Goal: Transaction & Acquisition: Subscribe to service/newsletter

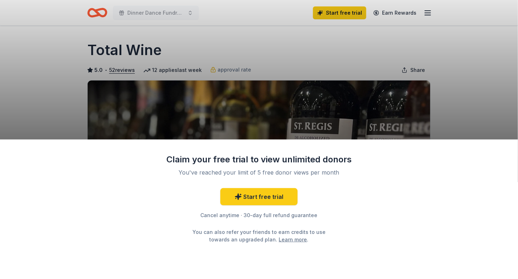
scroll to position [1, 0]
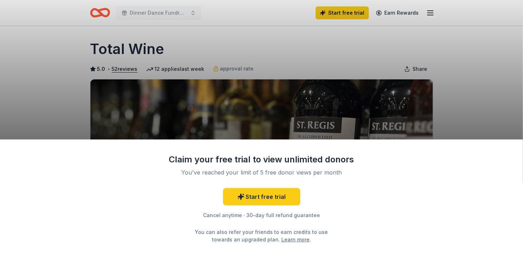
click at [247, 105] on div "Claim your free trial to view unlimited donors You've reached your limit of 5 f…" at bounding box center [261, 139] width 523 height 279
click at [262, 121] on div "Claim your free trial to view unlimited donors You've reached your limit of 5 f…" at bounding box center [261, 139] width 523 height 279
click at [331, 112] on div "Claim your free trial to view unlimited donors You've reached your limit of 5 f…" at bounding box center [261, 139] width 523 height 279
click at [336, 102] on div "Claim your free trial to view unlimited donors You've reached your limit of 5 f…" at bounding box center [261, 139] width 523 height 279
click at [419, 75] on div "Claim your free trial to view unlimited donors You've reached your limit of 5 f…" at bounding box center [261, 139] width 523 height 279
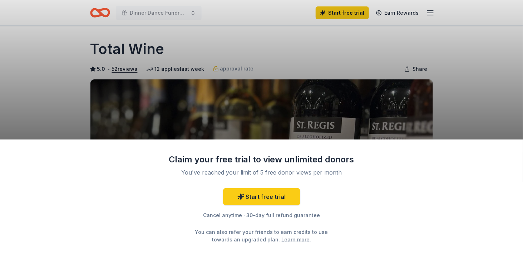
click at [415, 71] on div "Claim your free trial to view unlimited donors You've reached your limit of 5 f…" at bounding box center [261, 139] width 523 height 279
click at [407, 74] on div "Claim your free trial to view unlimited donors You've reached your limit of 5 f…" at bounding box center [261, 139] width 523 height 279
click at [351, 110] on div "Claim your free trial to view unlimited donors You've reached your limit of 5 f…" at bounding box center [261, 139] width 523 height 279
click at [346, 105] on div "Claim your free trial to view unlimited donors You've reached your limit of 5 f…" at bounding box center [261, 139] width 523 height 279
click at [262, 203] on link "Start free trial" at bounding box center [261, 196] width 77 height 17
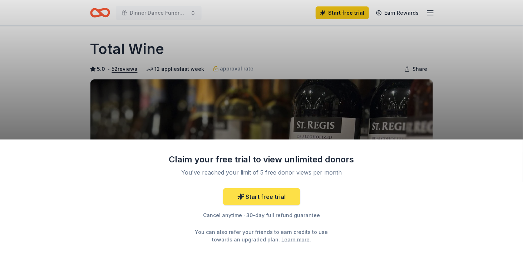
click at [264, 199] on link "Start free trial" at bounding box center [261, 196] width 77 height 17
click at [311, 133] on div "Claim your free trial to view unlimited donors You've reached your limit of 5 f…" at bounding box center [261, 139] width 523 height 279
click at [295, 135] on div "Claim your free trial to view unlimited donors You've reached your limit of 5 f…" at bounding box center [261, 139] width 523 height 279
click at [123, 71] on div "Claim your free trial to view unlimited donors You've reached your limit of 5 f…" at bounding box center [261, 139] width 523 height 279
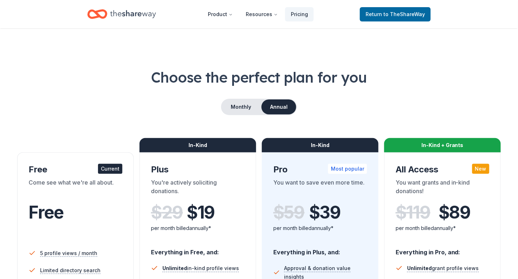
click at [123, 79] on h1 "Choose the perfect plan for you" at bounding box center [258, 77] width 483 height 20
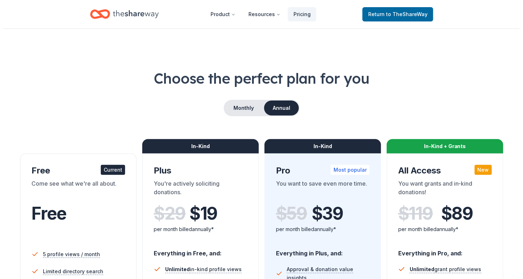
scroll to position [1, 0]
